Goal: Task Accomplishment & Management: Manage account settings

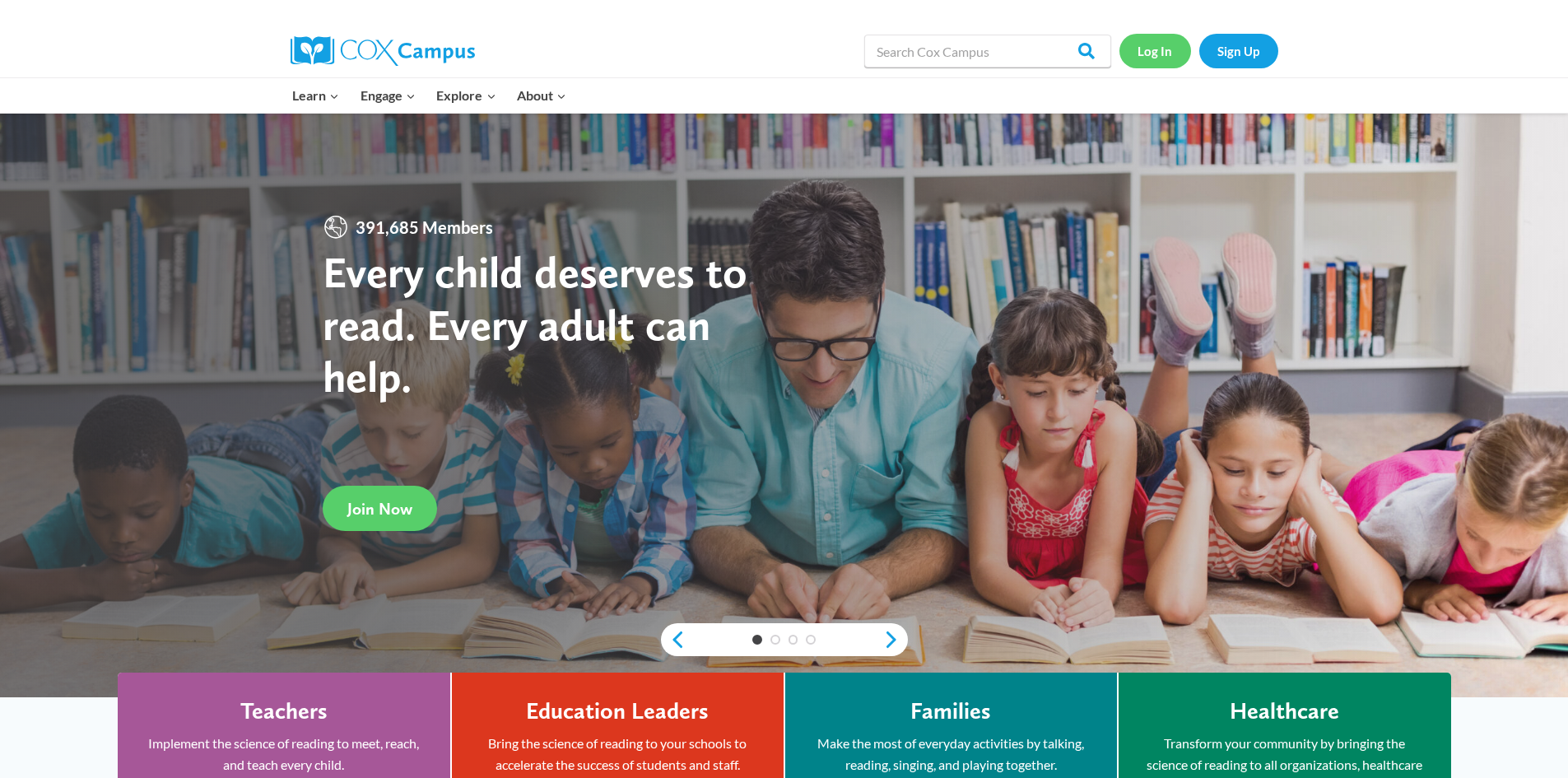
click at [1169, 41] on link "Log In" at bounding box center [1154, 50] width 71 height 33
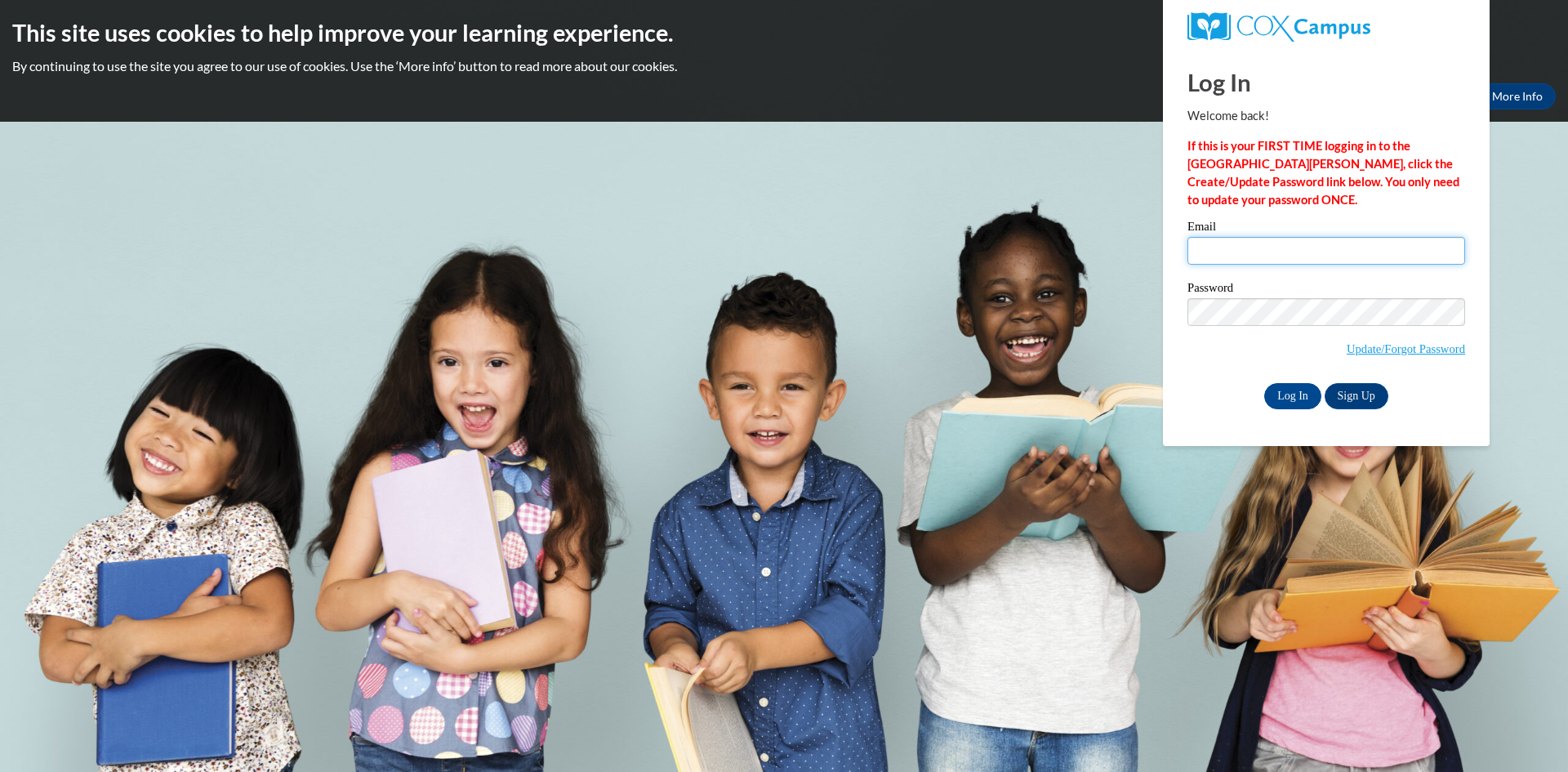
click at [1283, 249] on input "Email" at bounding box center [1326, 251] width 278 height 28
type input "ohlsonjohn@aasd.k12.wi.us"
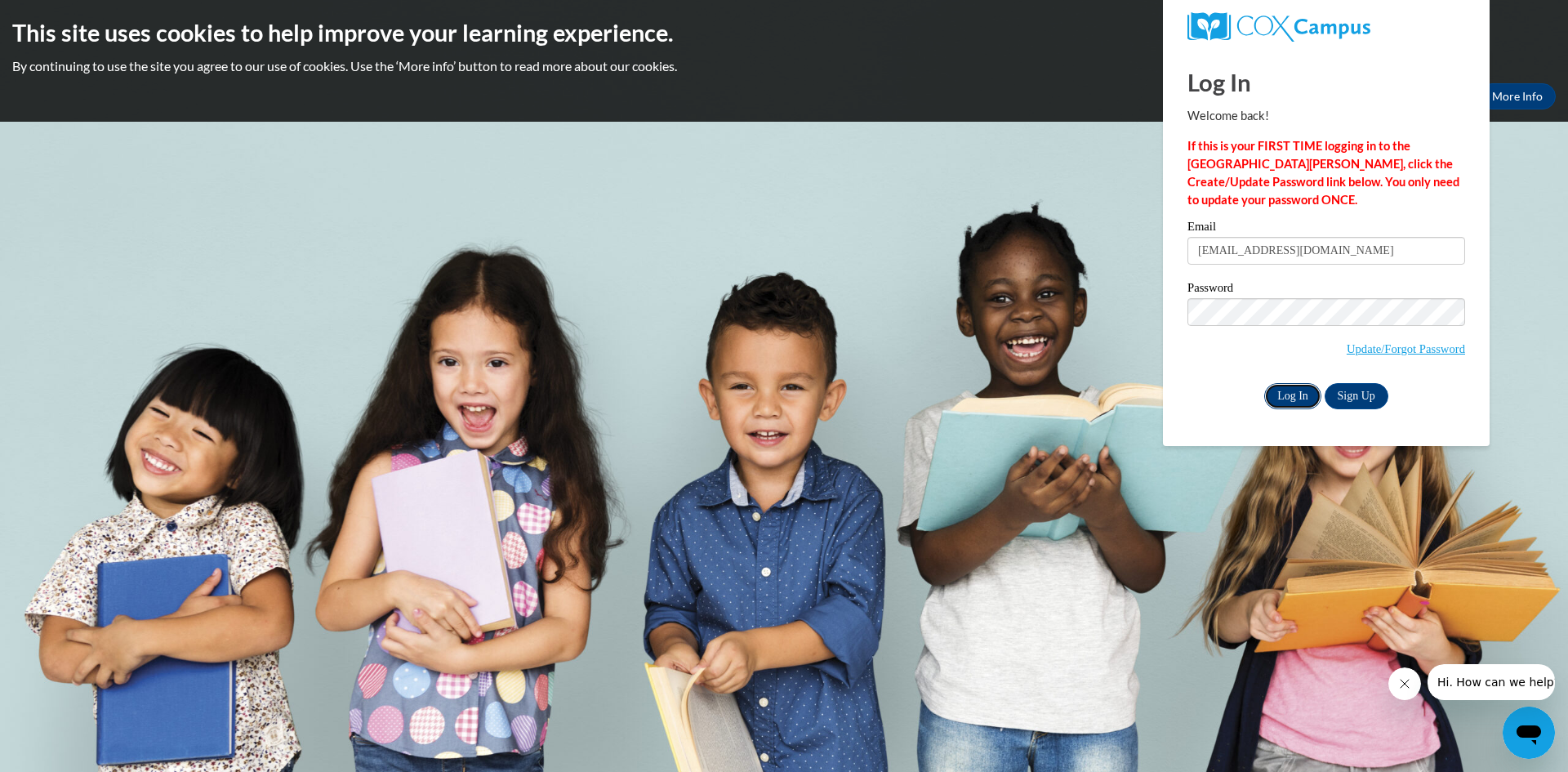
click at [1302, 391] on input "Log In" at bounding box center [1293, 396] width 57 height 26
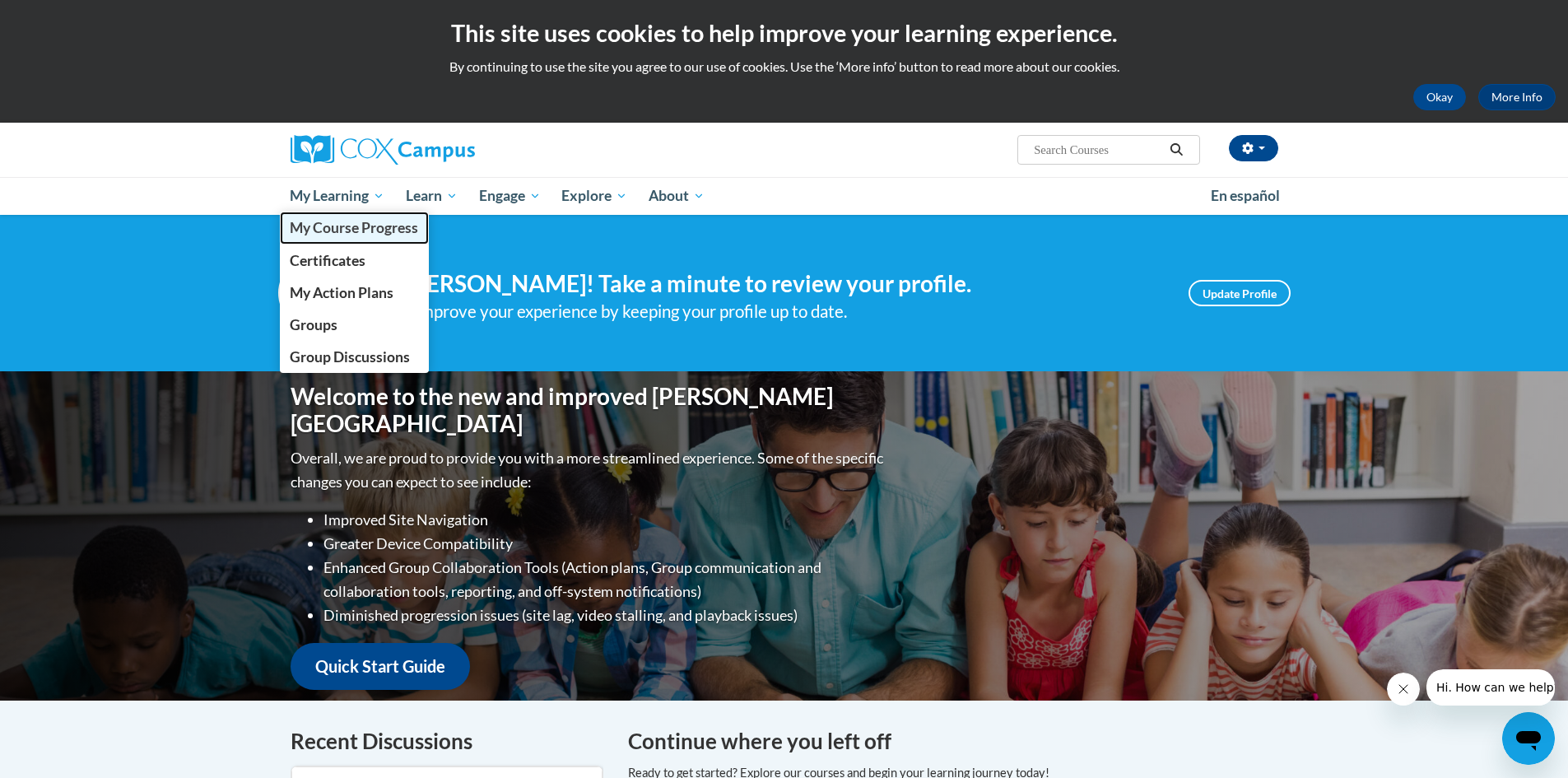
click at [352, 227] on span "My Course Progress" at bounding box center [353, 228] width 129 height 18
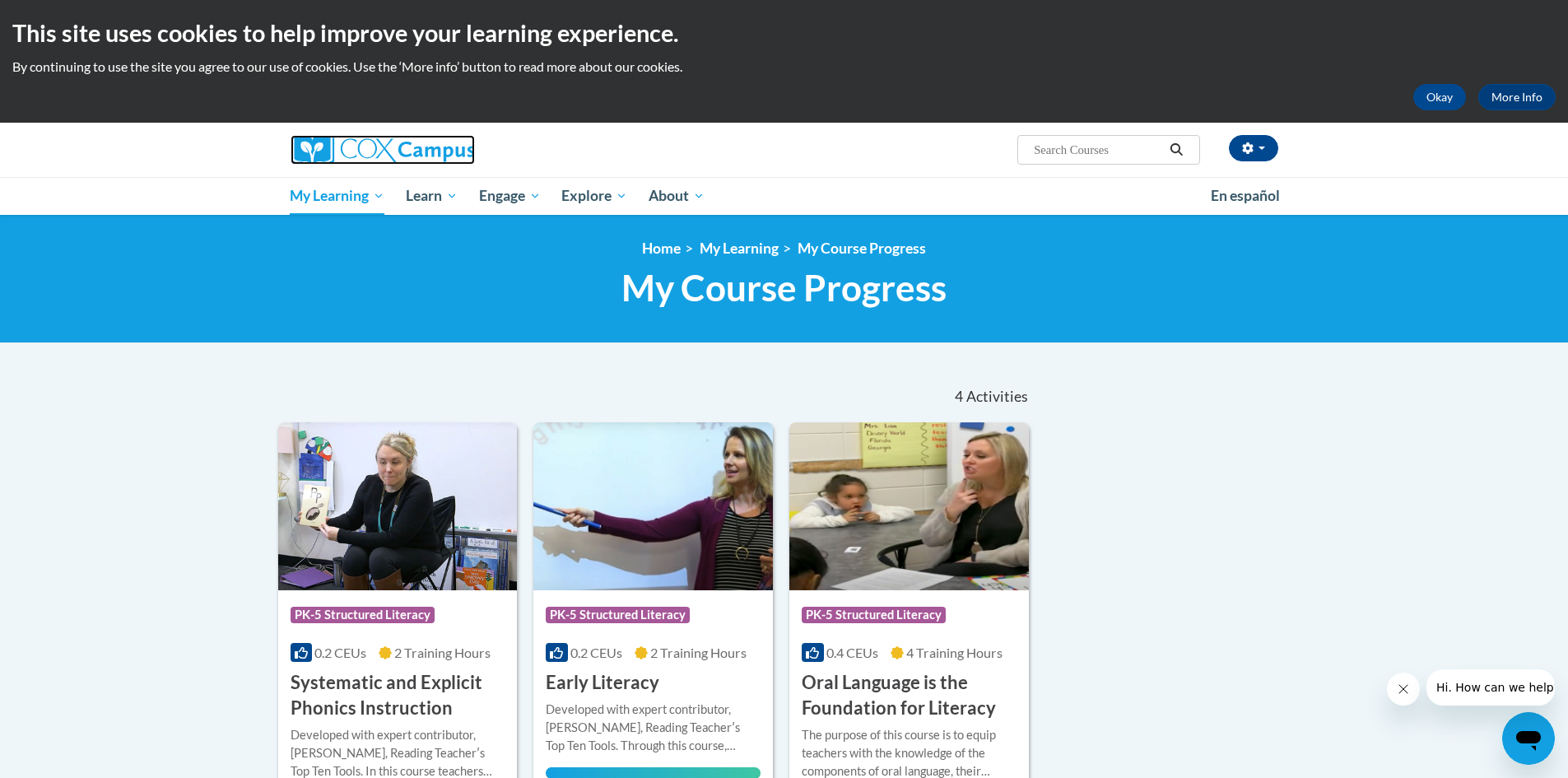
click at [393, 146] on img at bounding box center [382, 150] width 184 height 30
